Goal: Task Accomplishment & Management: Use online tool/utility

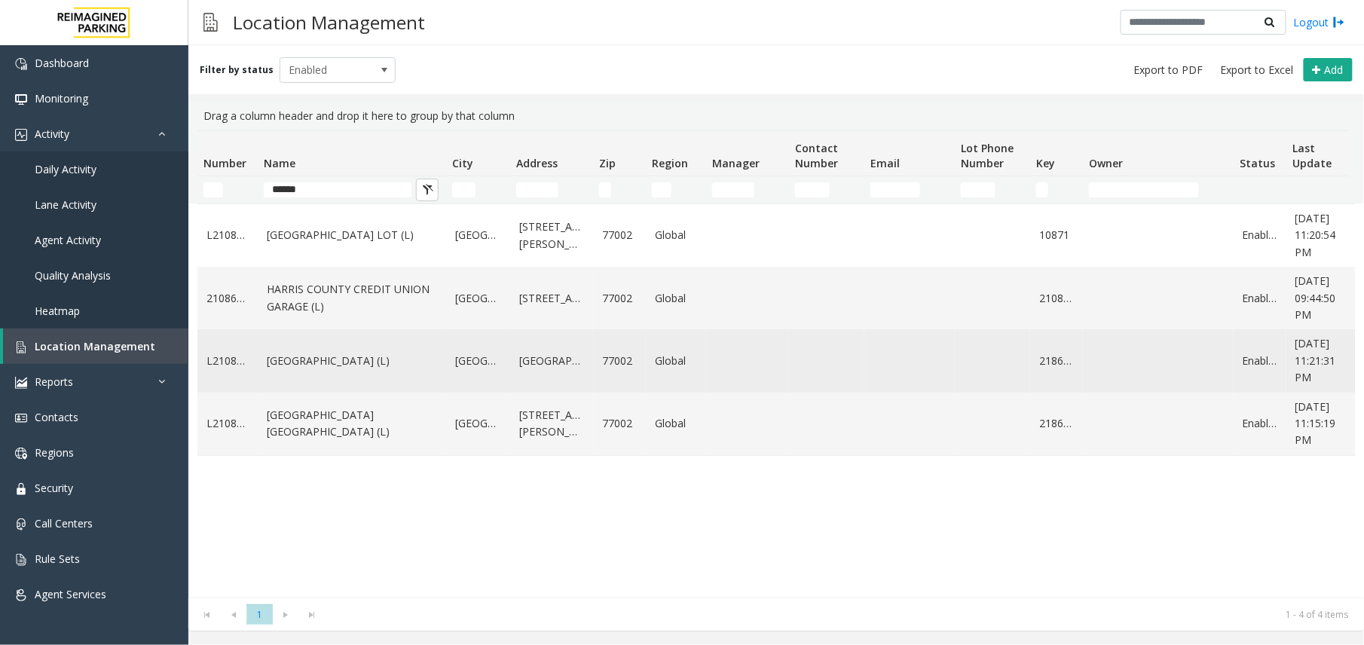
type input "******"
click at [326, 369] on link "HARRIS COUNTY CONGRESS PLAZA GARAGE (L)" at bounding box center [352, 361] width 170 height 17
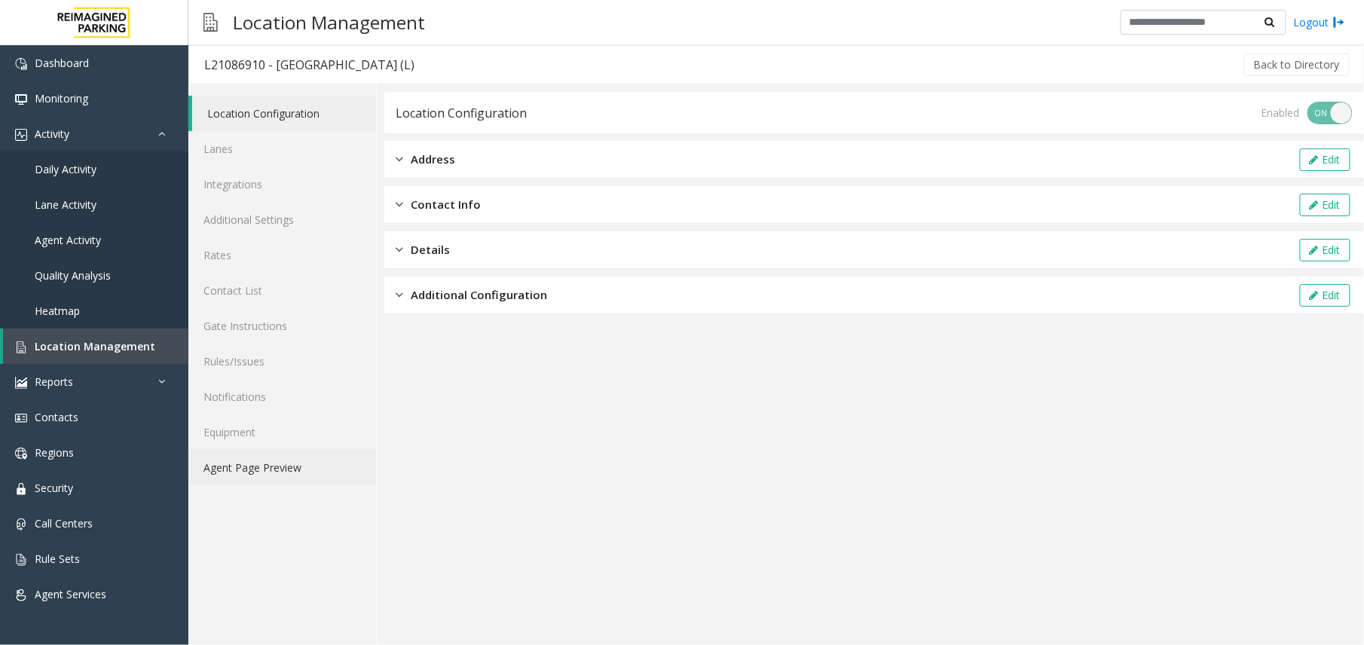
click at [282, 472] on link "Agent Page Preview" at bounding box center [282, 467] width 188 height 35
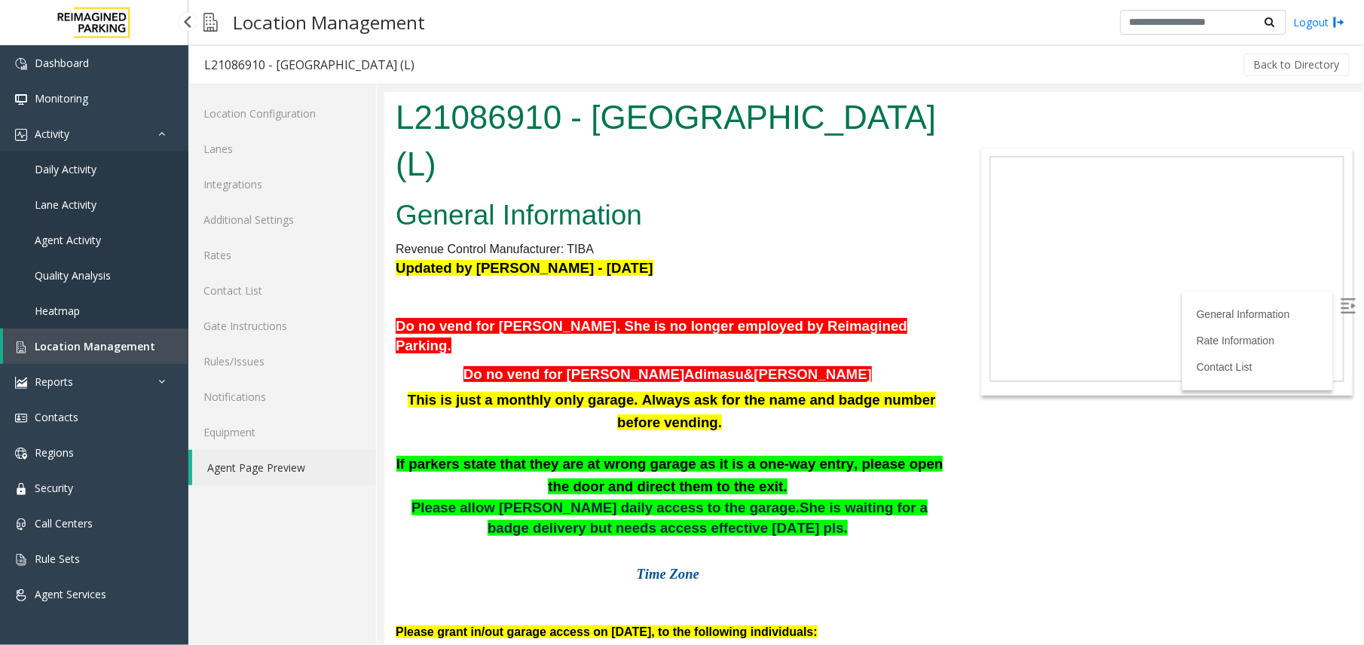
click at [112, 341] on span "Location Management" at bounding box center [95, 346] width 121 height 14
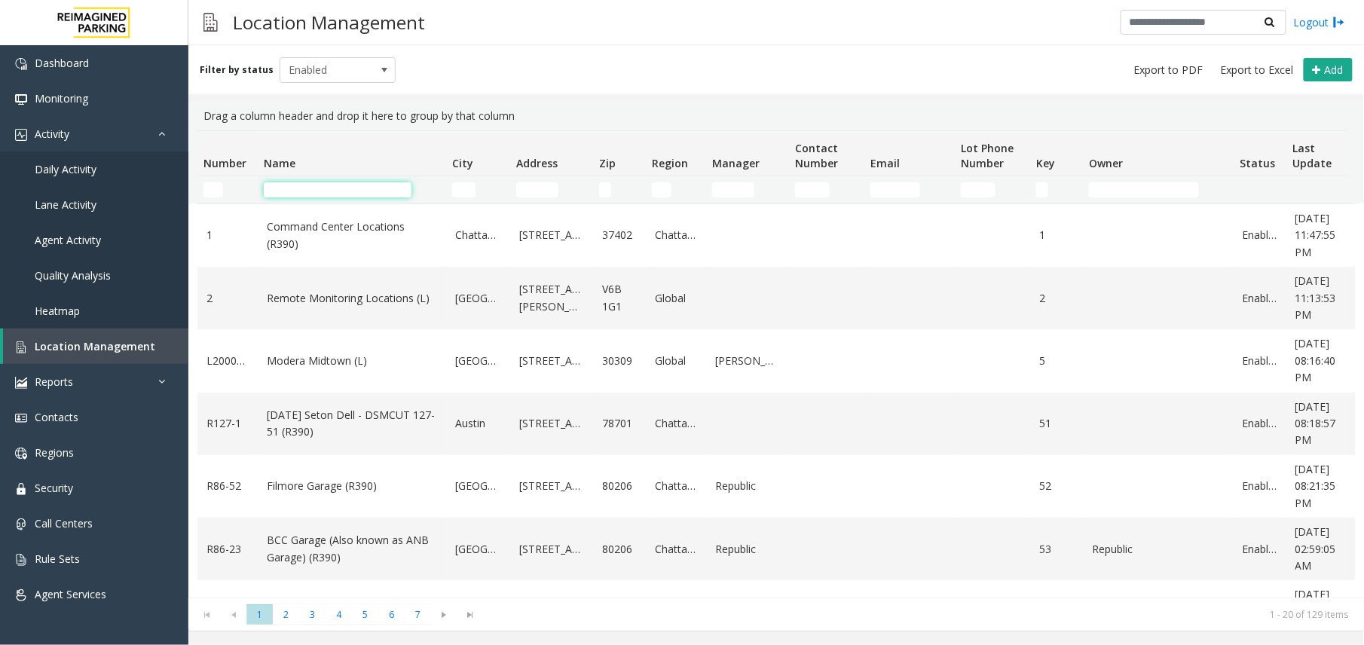
click at [320, 182] on input "Name Filter" at bounding box center [338, 189] width 148 height 15
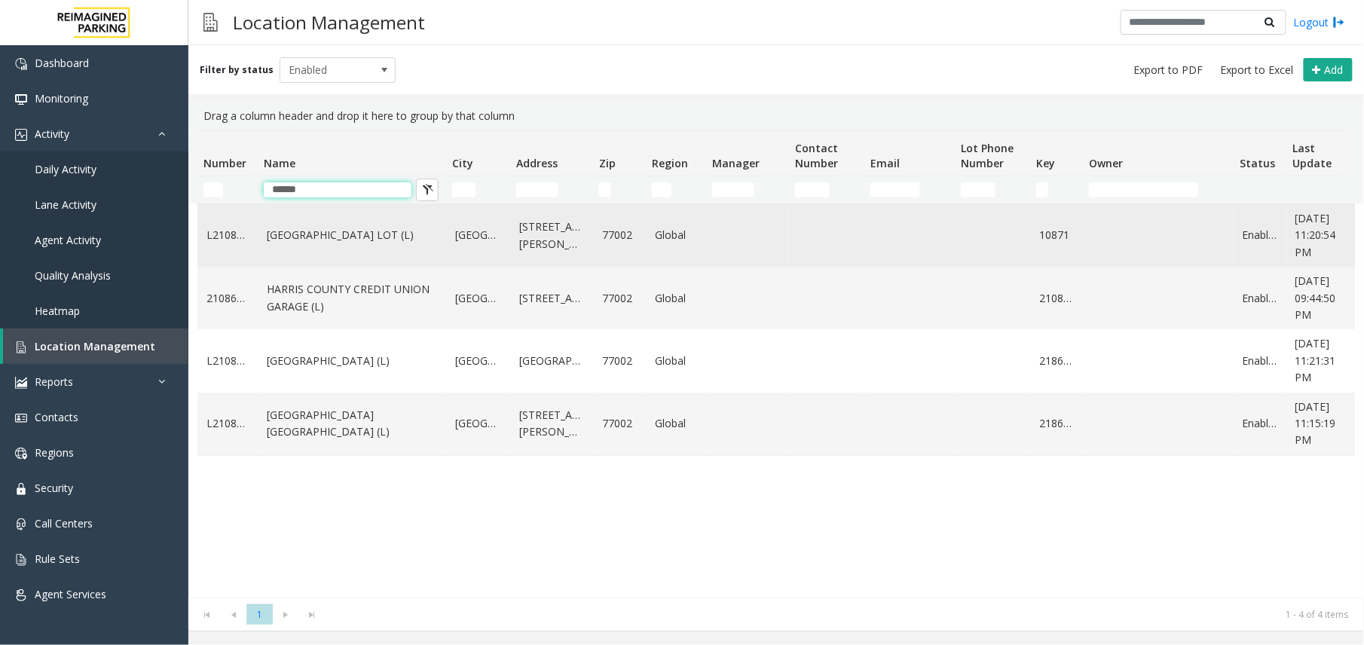
type input "******"
click at [399, 239] on link "HARRIS COUNTY BAKER STREET LOT (L)" at bounding box center [352, 235] width 170 height 17
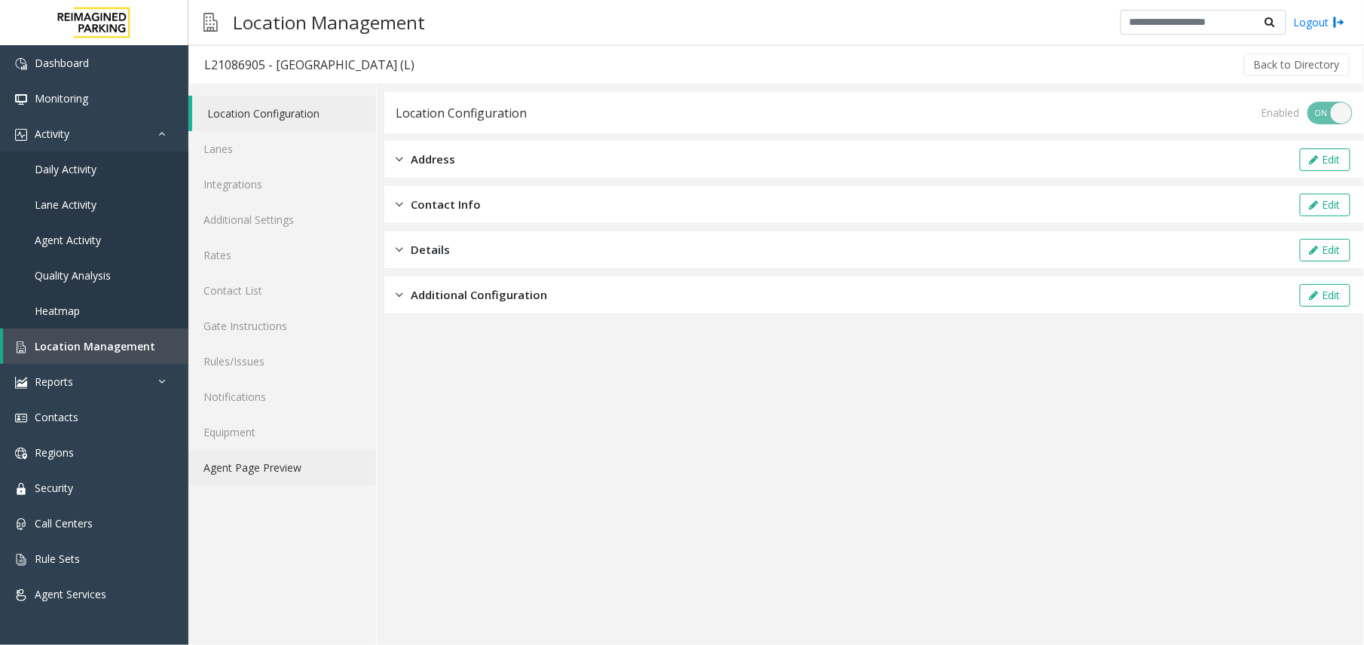
click at [270, 467] on link "Agent Page Preview" at bounding box center [282, 467] width 188 height 35
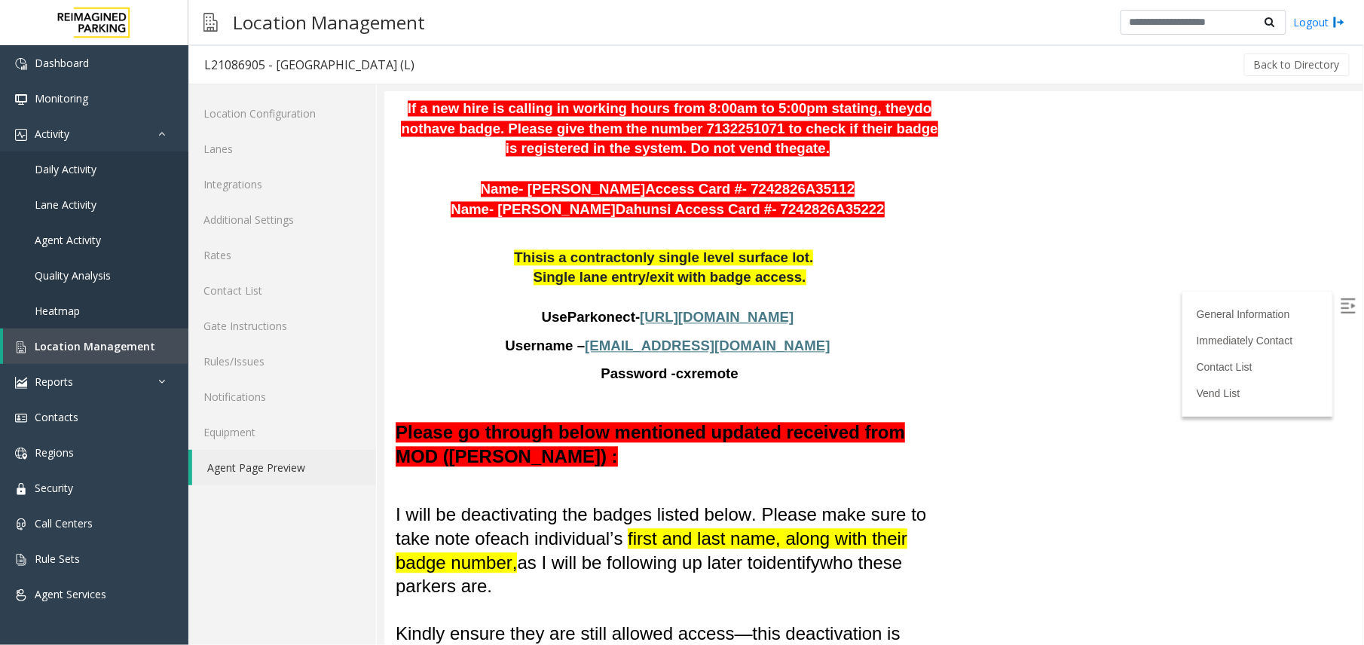
scroll to position [1004, 0]
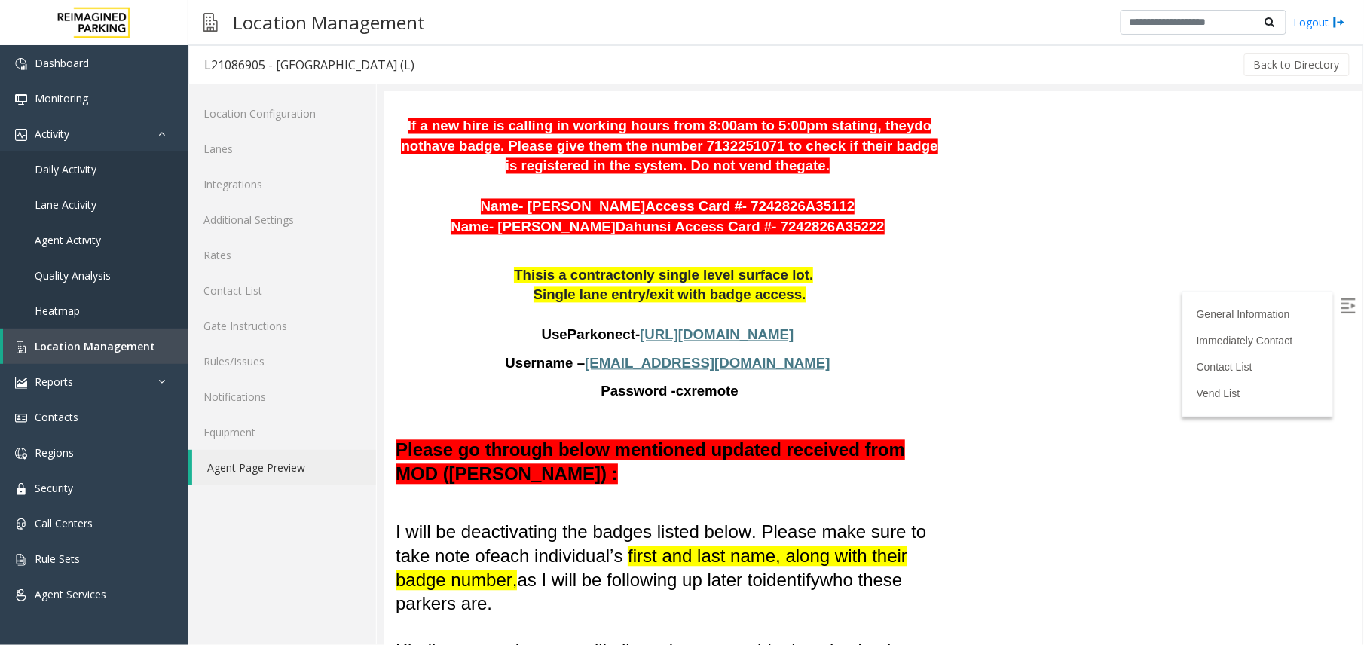
click at [718, 326] on span "https://secure.parkonect.com/Admin/Dashboard.aspx" at bounding box center [716, 334] width 154 height 16
drag, startPoint x: 777, startPoint y: 258, endPoint x: 638, endPoint y: 251, distance: 138.9
click at [638, 353] on p "Username – cx@harriscounty.com" at bounding box center [669, 363] width 548 height 20
copy p "cx@harriscounty.com"
drag, startPoint x: 726, startPoint y: 286, endPoint x: 671, endPoint y: 279, distance: 54.7
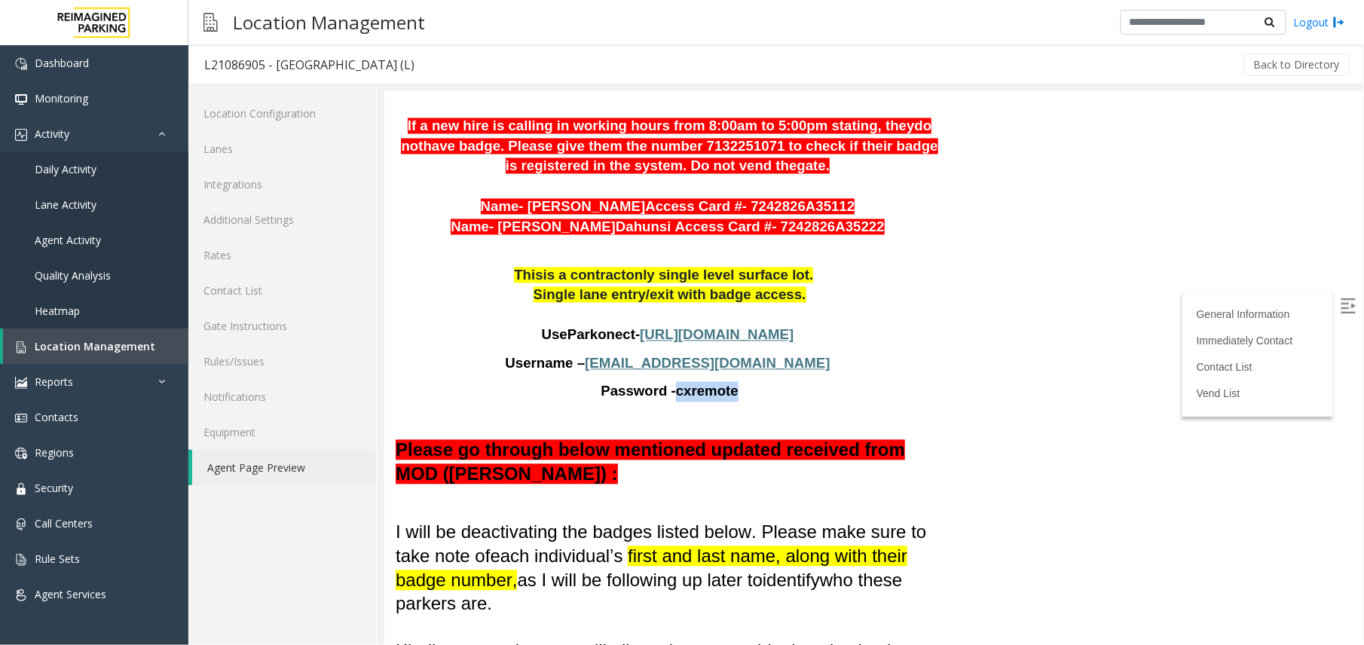
click at [675, 383] on span "cxremote" at bounding box center [706, 391] width 63 height 17
copy span "cxremote"
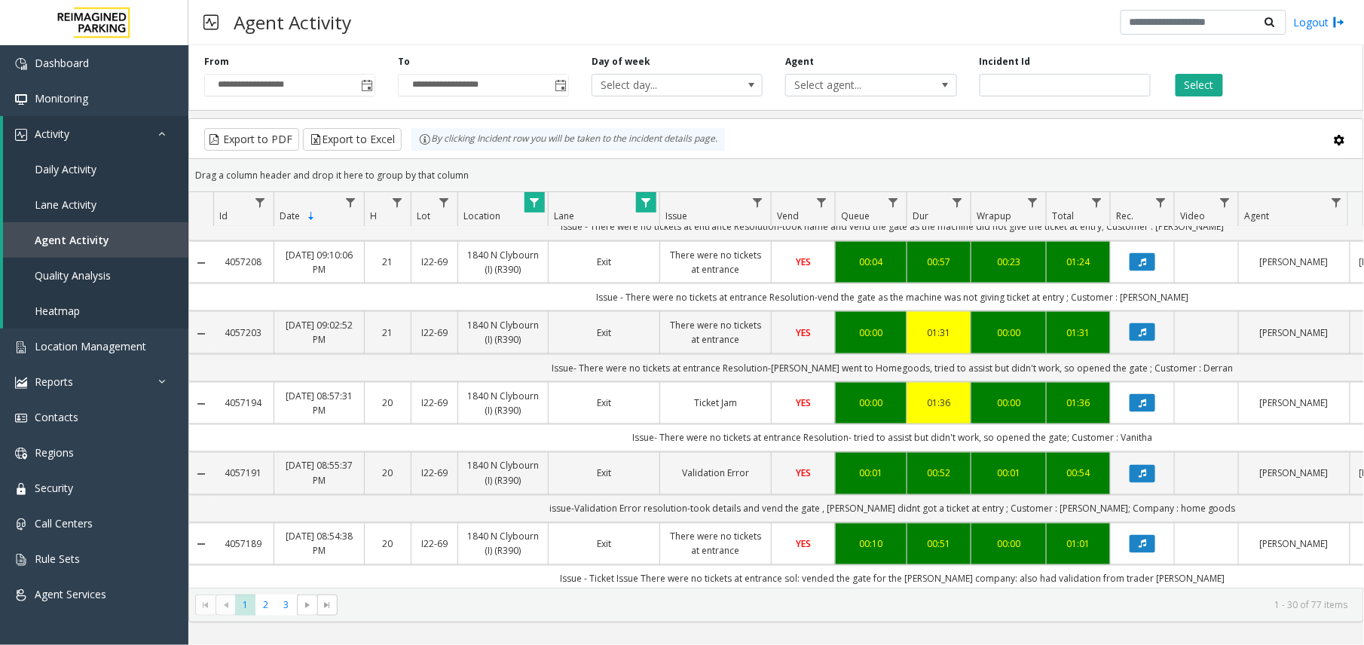
scroll to position [796, 0]
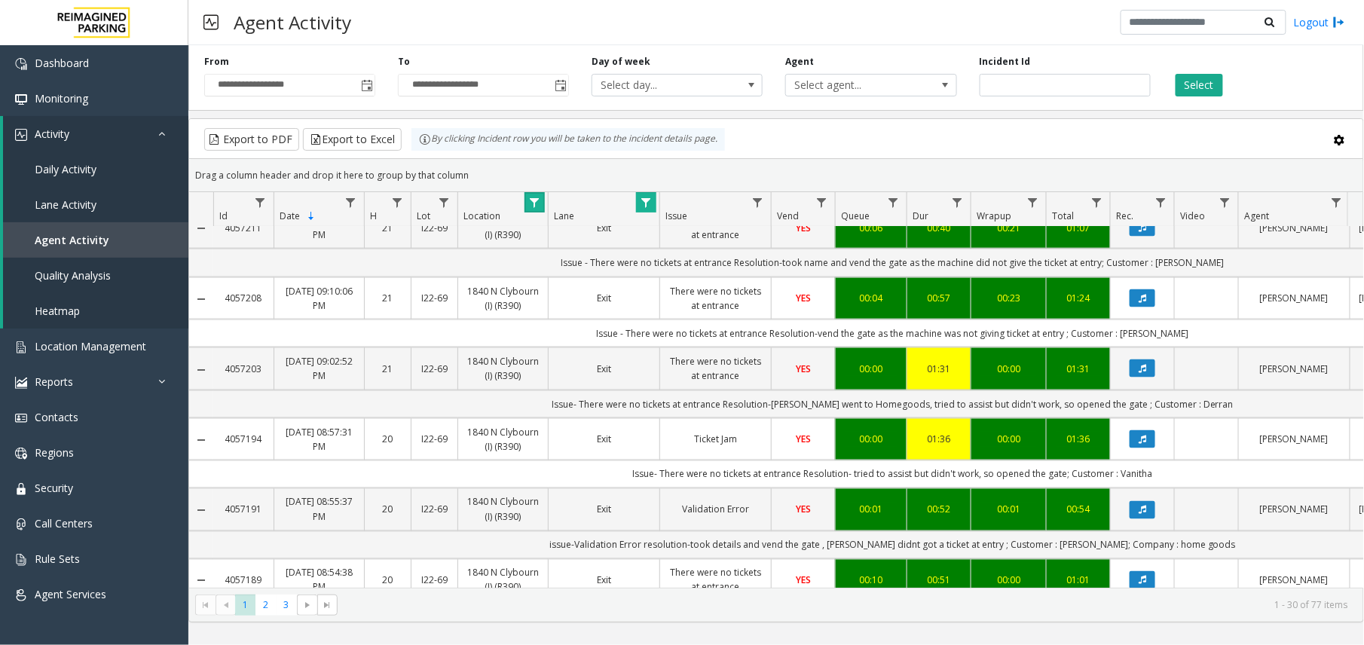
click at [530, 194] on link "Data table" at bounding box center [534, 202] width 20 height 20
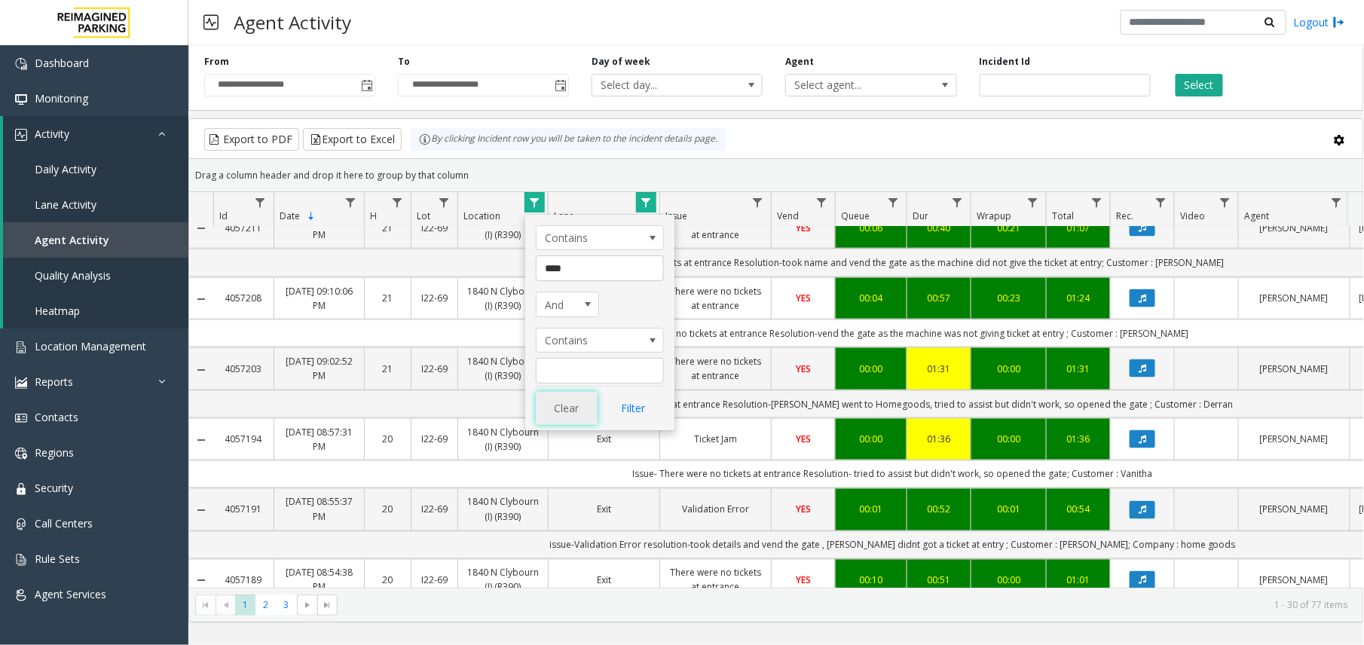
click at [565, 402] on button "Clear" at bounding box center [567, 408] width 62 height 33
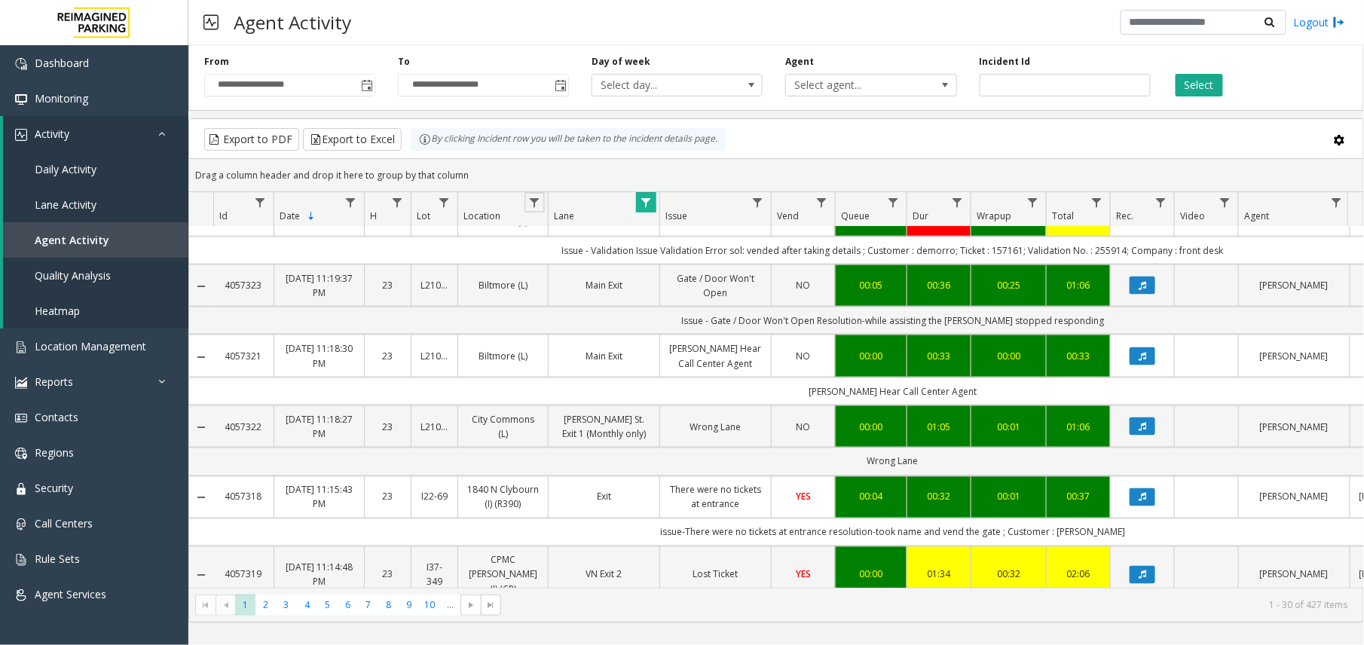
click at [646, 197] on span "Data table" at bounding box center [646, 203] width 12 height 12
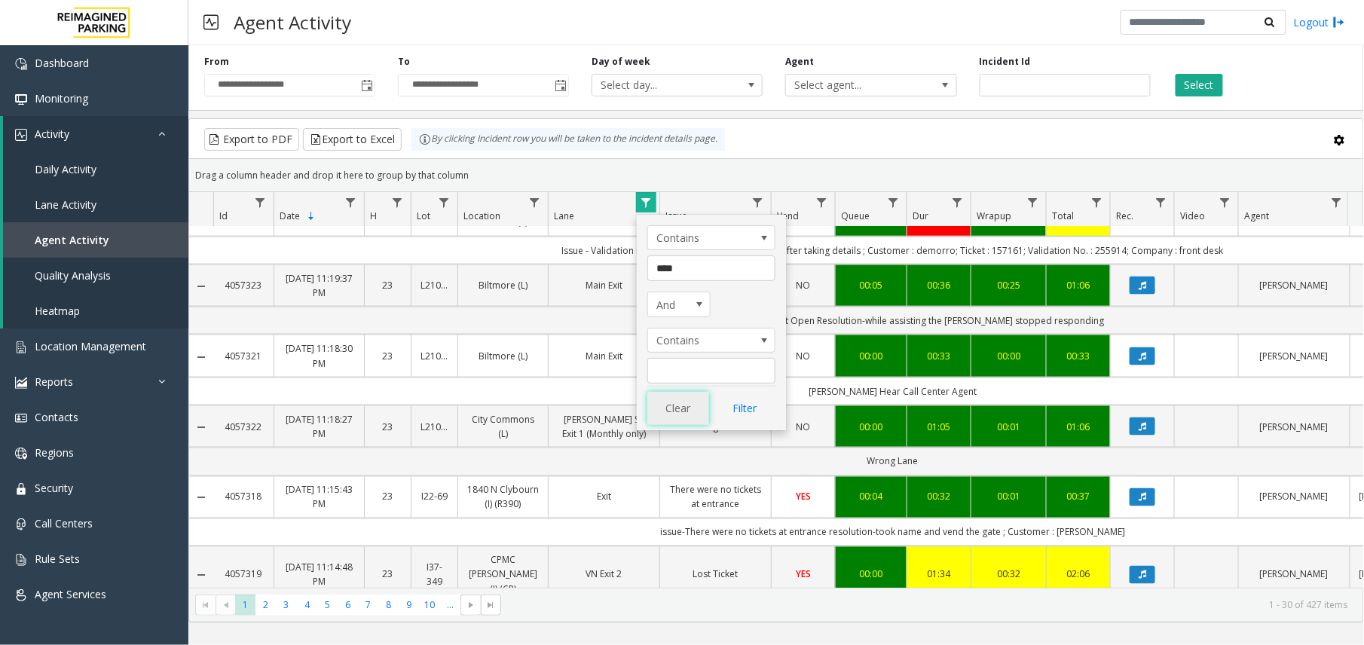
click at [681, 416] on button "Clear" at bounding box center [678, 408] width 62 height 33
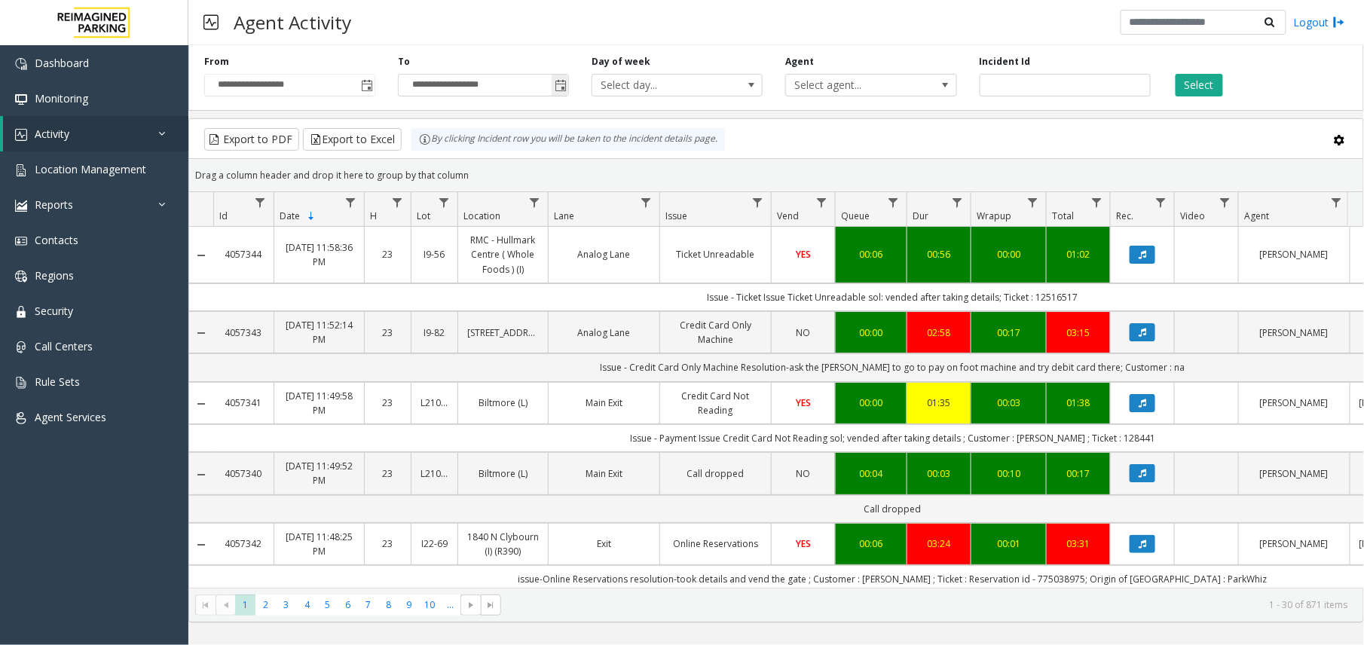
click at [559, 88] on span "Toggle popup" at bounding box center [561, 86] width 12 height 12
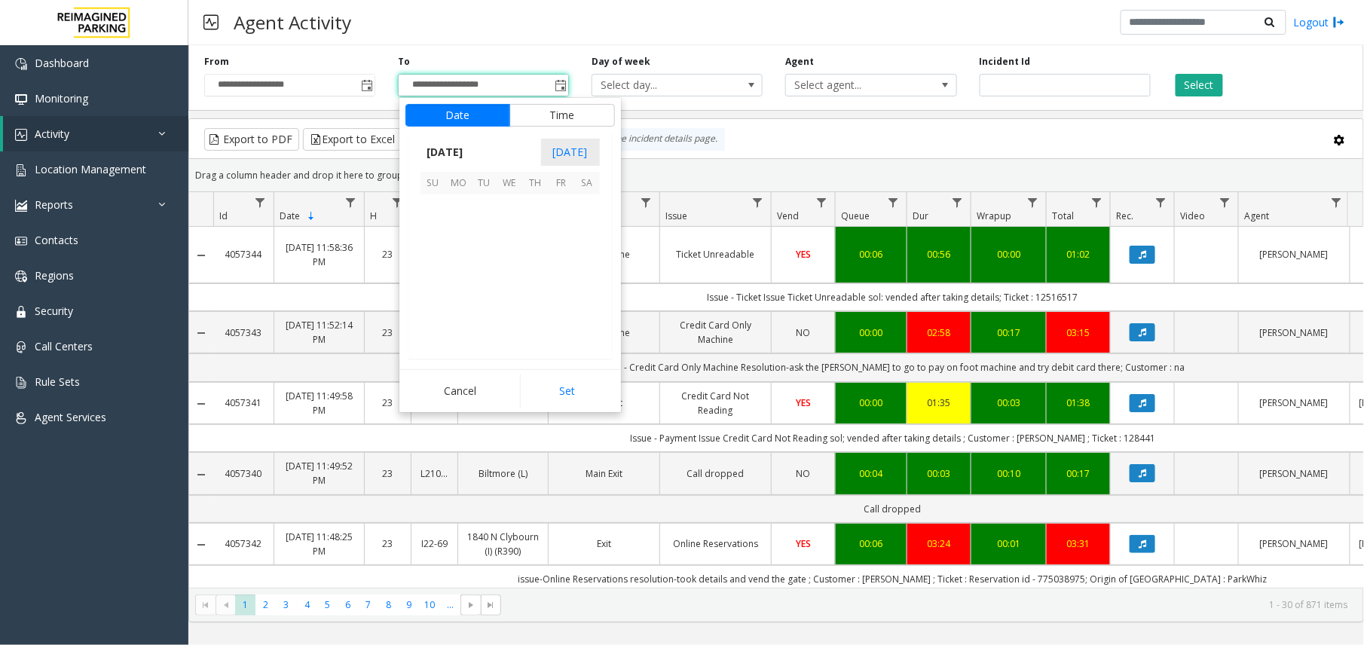
scroll to position [23, 0]
click at [510, 282] on span "20" at bounding box center [510, 284] width 26 height 26
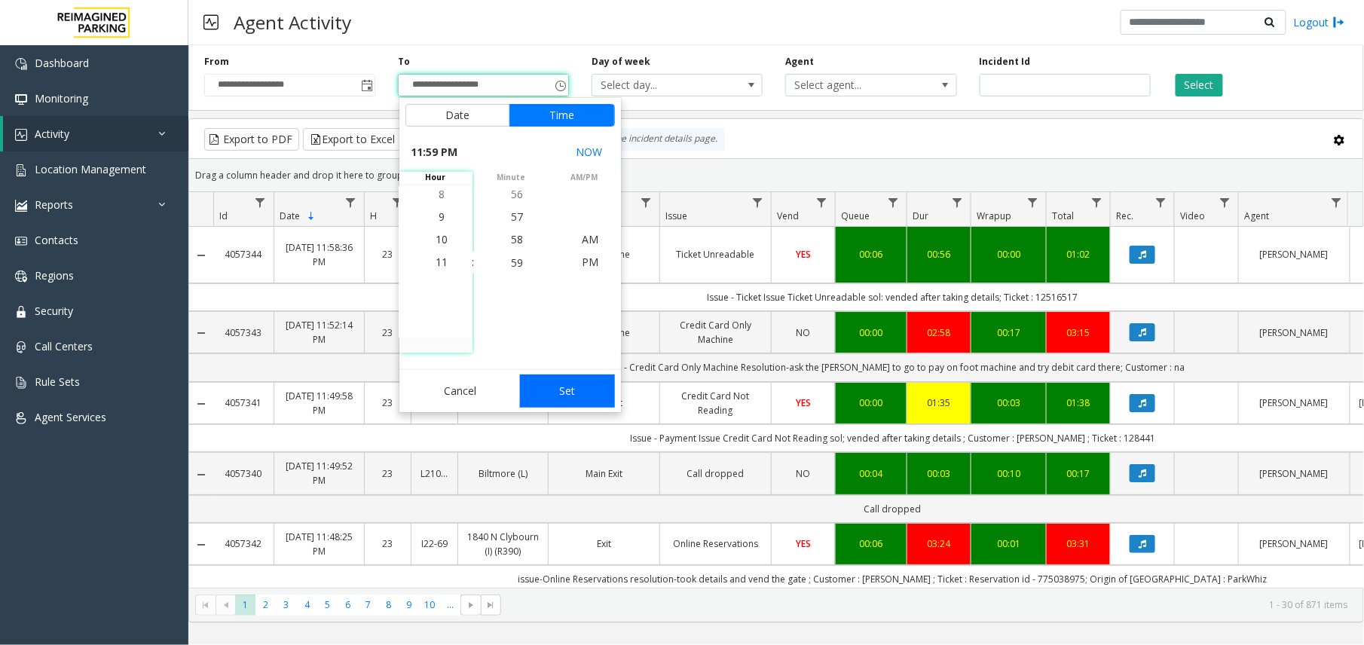
click at [570, 380] on button "Set" at bounding box center [567, 391] width 95 height 33
type input "**********"
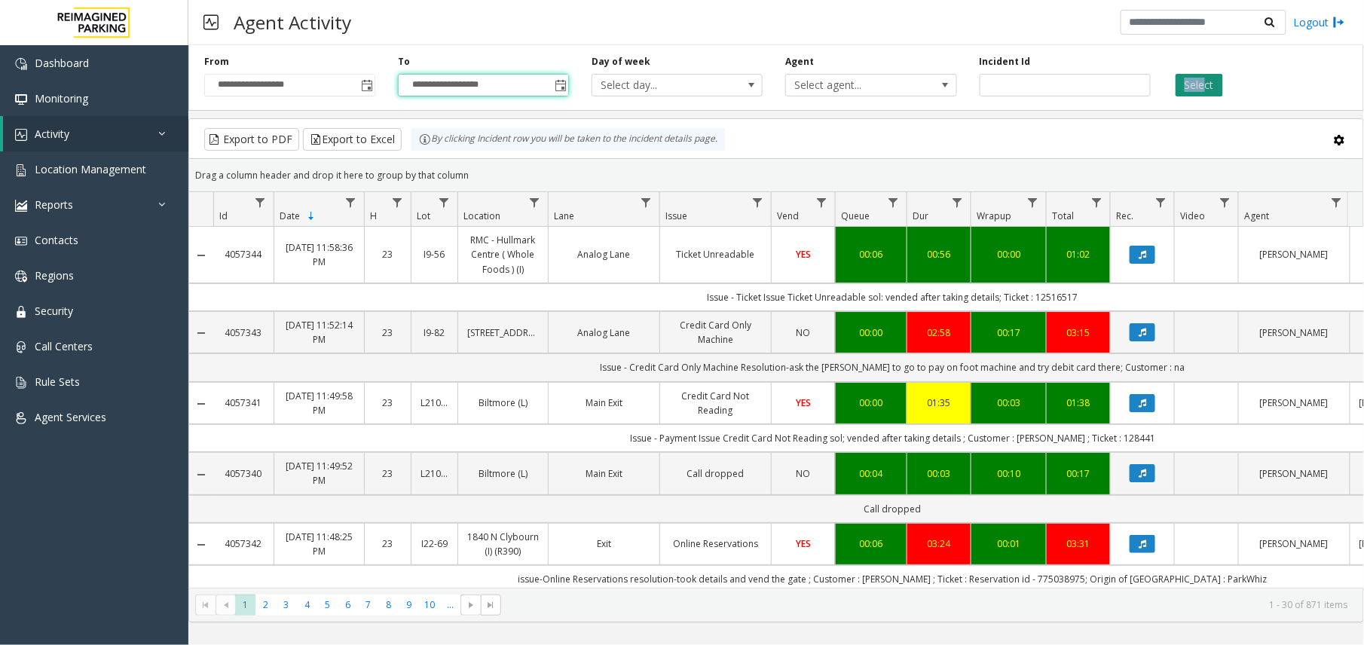
click at [1204, 89] on div "Select" at bounding box center [1259, 75] width 194 height 41
click at [1204, 95] on button "Select" at bounding box center [1199, 85] width 47 height 23
